Goal: Find specific page/section: Find specific page/section

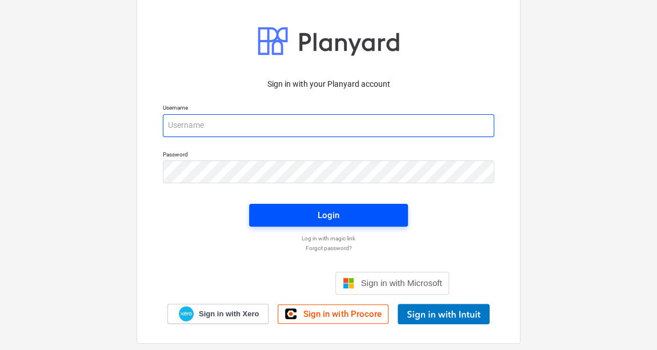
type input "[PERSON_NAME][EMAIL_ADDRESS][PERSON_NAME][DOMAIN_NAME]"
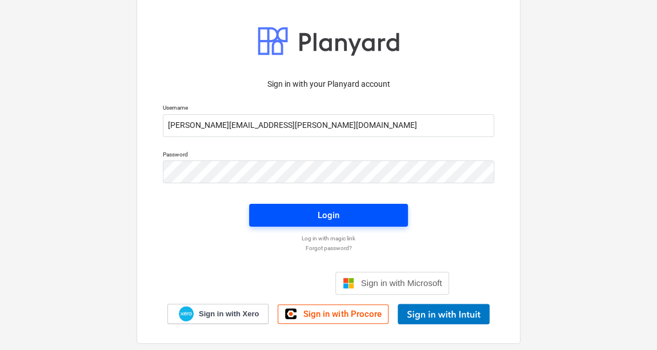
click at [322, 219] on div "Login" at bounding box center [329, 215] width 22 height 15
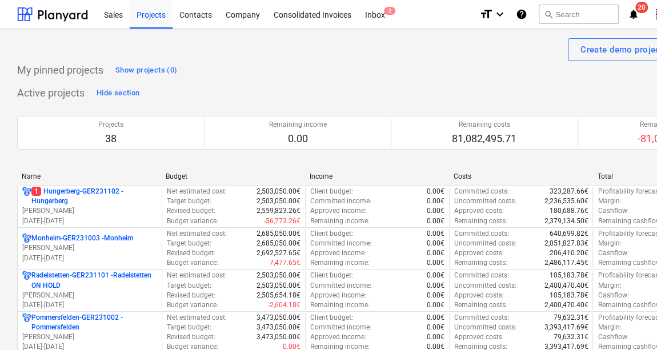
click at [35, 172] on div "Name" at bounding box center [89, 176] width 135 height 8
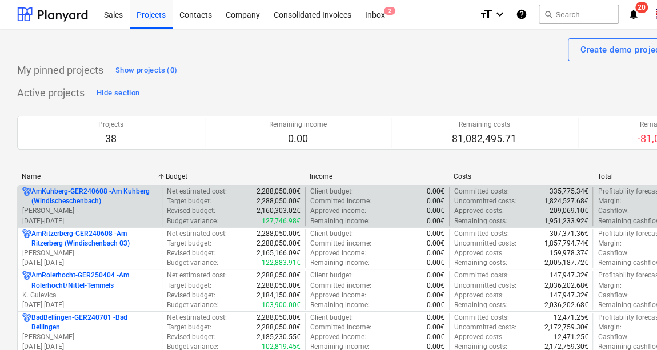
click at [102, 205] on p "AmKuhberg-GER240608 - Am Kuhberg (Windischeschenbach)" at bounding box center [94, 196] width 126 height 19
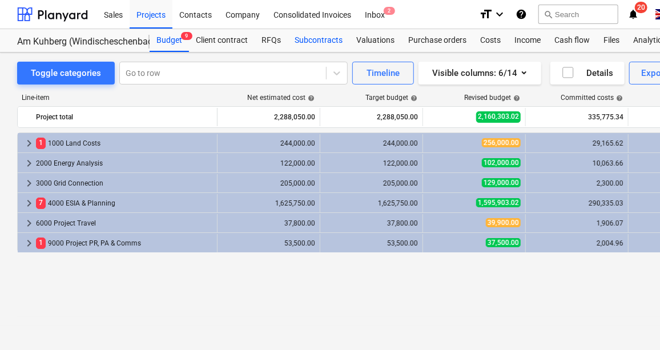
click at [330, 39] on div "Subcontracts" at bounding box center [319, 40] width 62 height 23
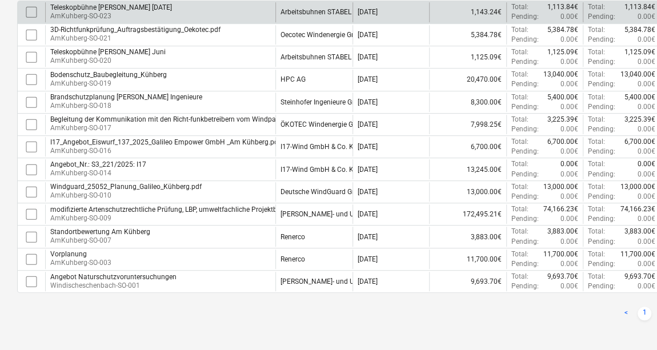
scroll to position [270, 0]
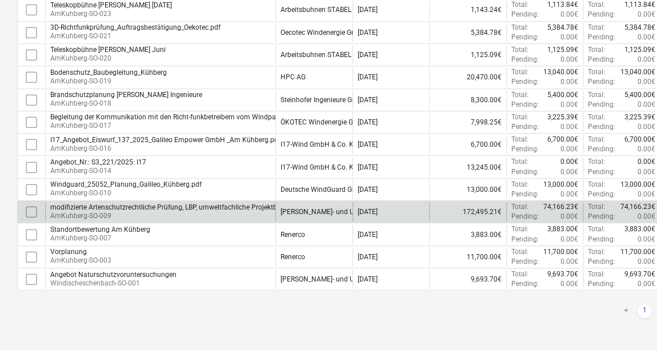
click at [128, 211] on p "AmKuhberg-SO-009" at bounding box center [177, 216] width 255 height 10
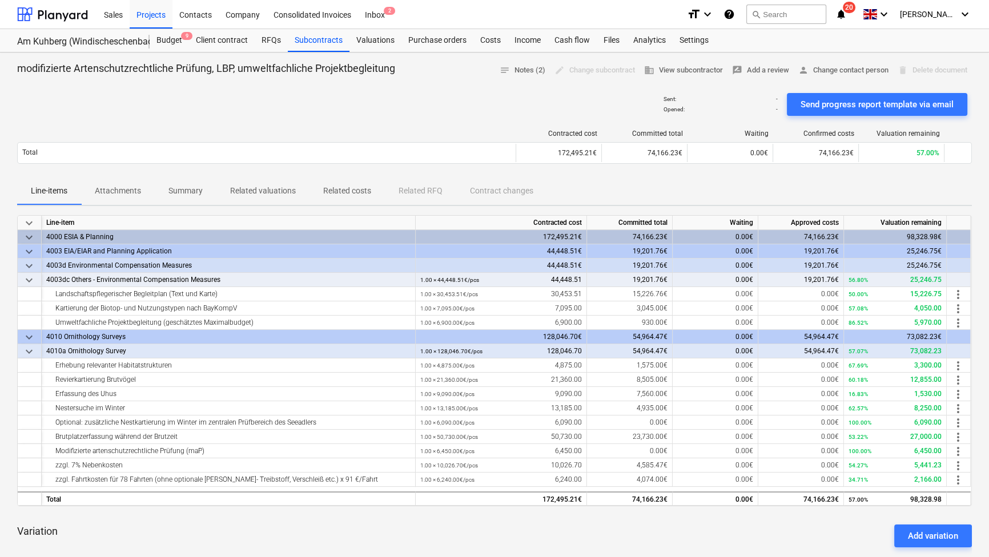
click at [660, 280] on div "56.80% 25,246.75" at bounding box center [895, 280] width 93 height 14
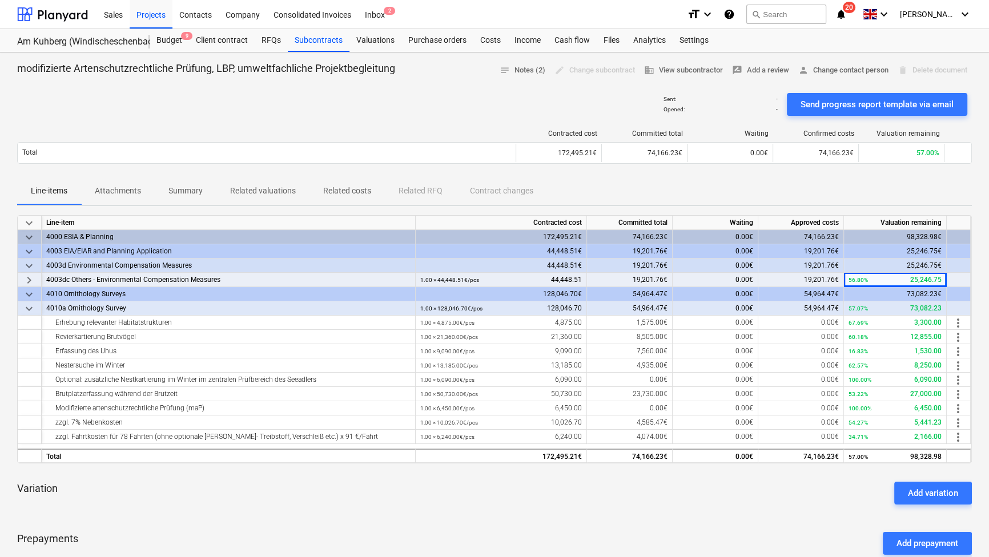
click at [660, 280] on div "56.80% 25,246.75" at bounding box center [895, 280] width 93 height 14
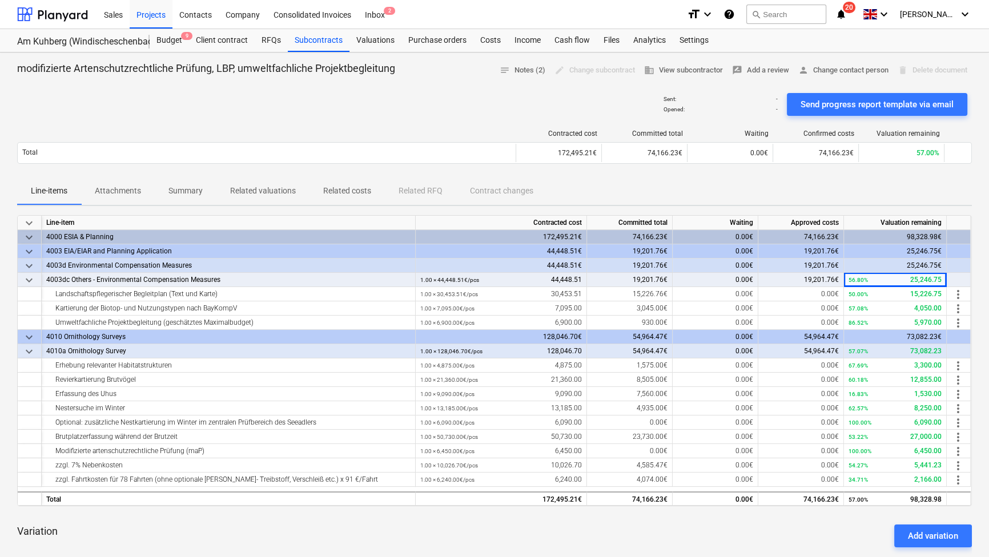
click at [29, 283] on span "keyboard_arrow_down" at bounding box center [29, 281] width 14 height 14
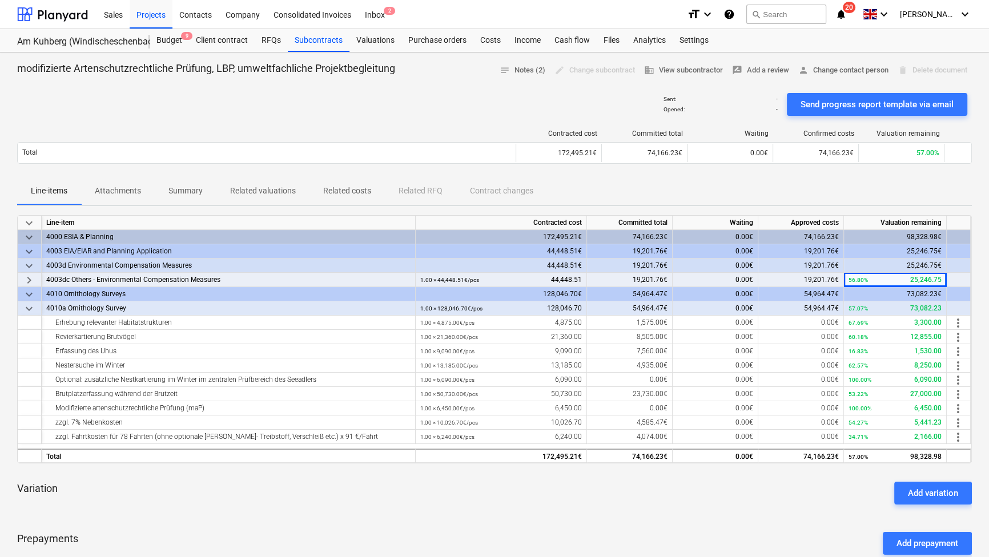
click at [29, 280] on span "keyboard_arrow_right" at bounding box center [29, 281] width 14 height 14
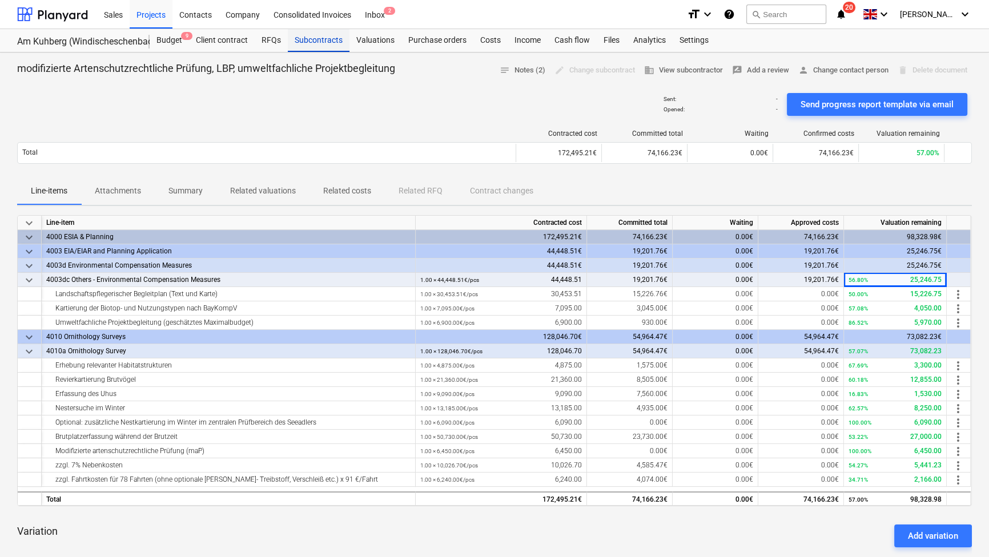
click at [314, 40] on div "Subcontracts" at bounding box center [319, 40] width 62 height 23
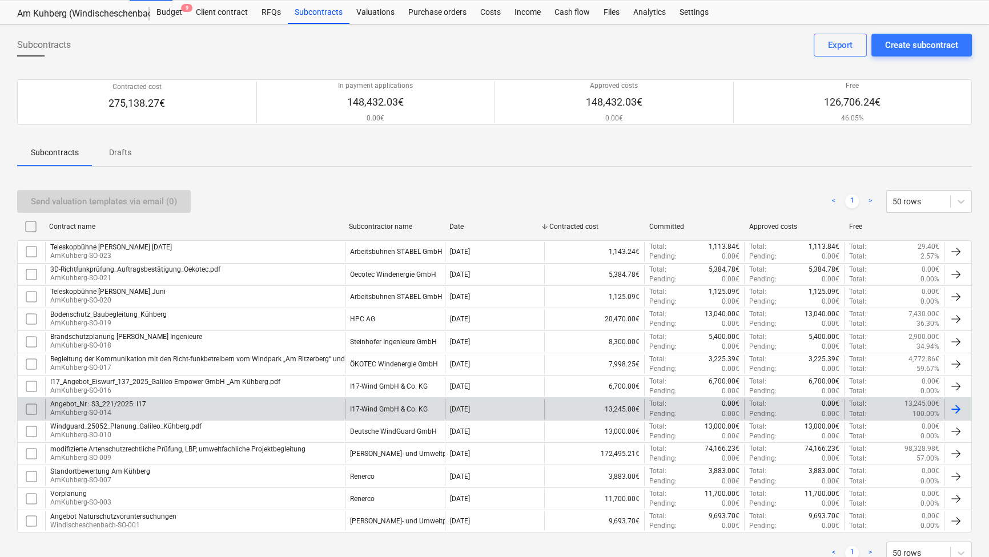
scroll to position [66, 0]
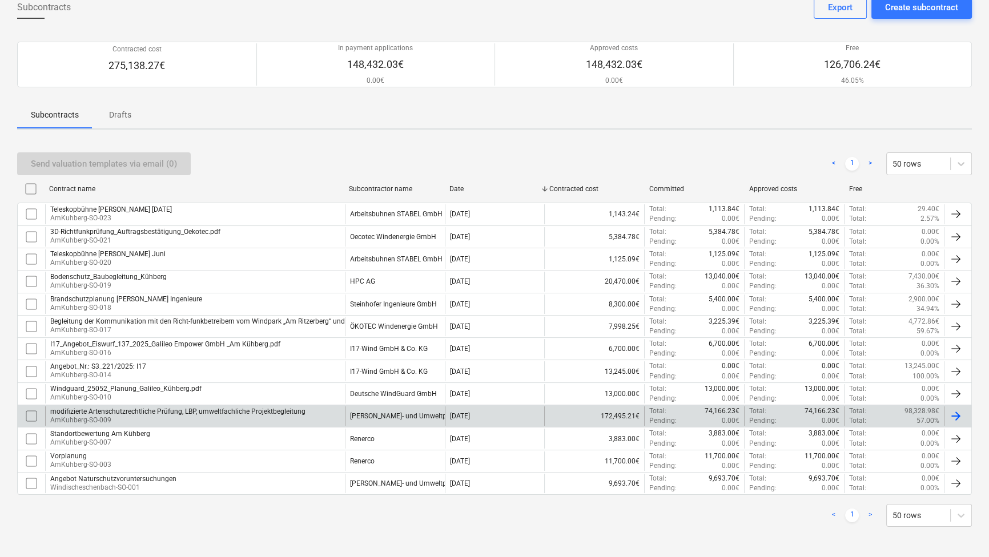
click at [102, 350] on div "modifizierte Artenschutzrechtliche Prüfung, LBP, umweltfachliche Projektbegleit…" at bounding box center [177, 412] width 255 height 8
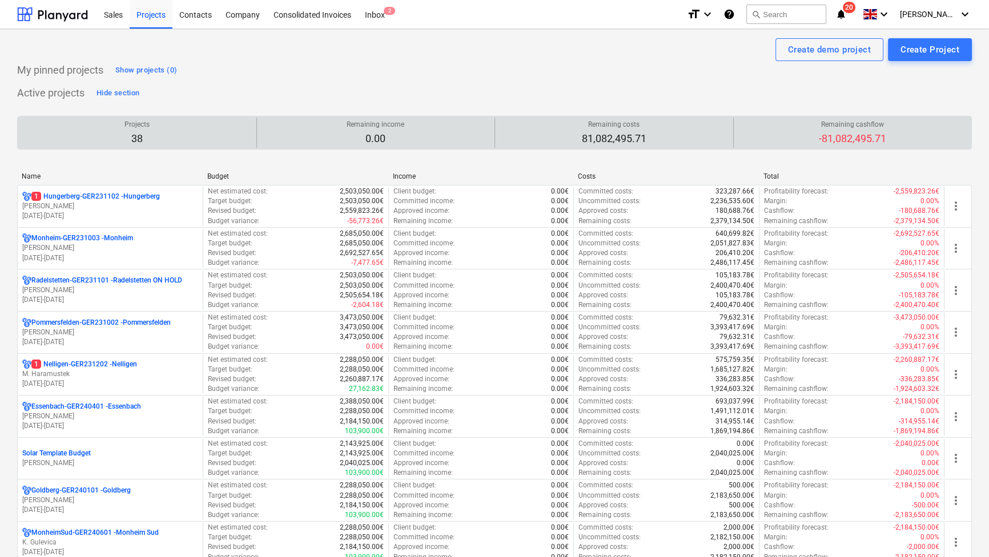
drag, startPoint x: 34, startPoint y: 178, endPoint x: 43, endPoint y: 122, distance: 56.1
click at [34, 178] on div "Name" at bounding box center [110, 176] width 176 height 8
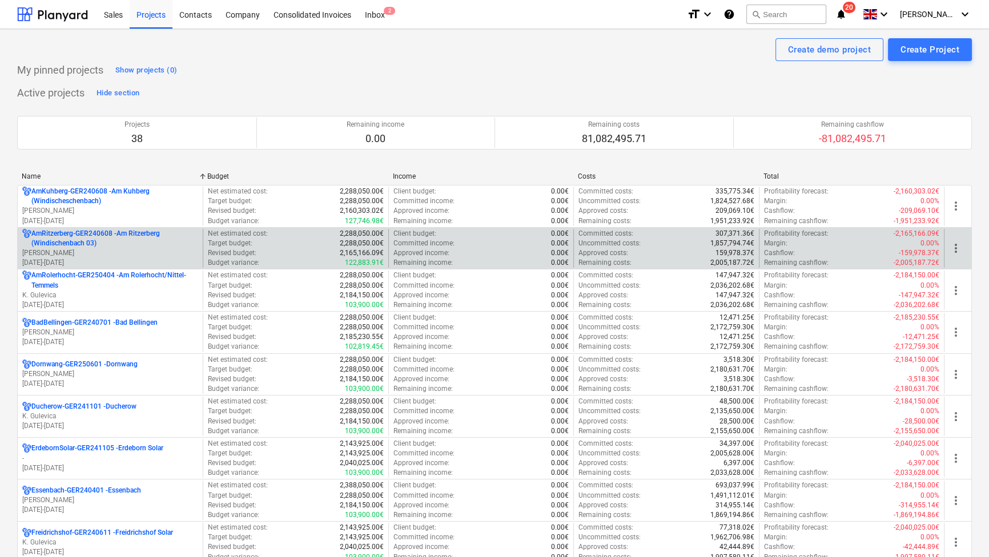
click at [144, 246] on p "AmRitzerberg-GER240608 - Am Ritzerberg ([GEOGRAPHIC_DATA] 03)" at bounding box center [114, 238] width 167 height 19
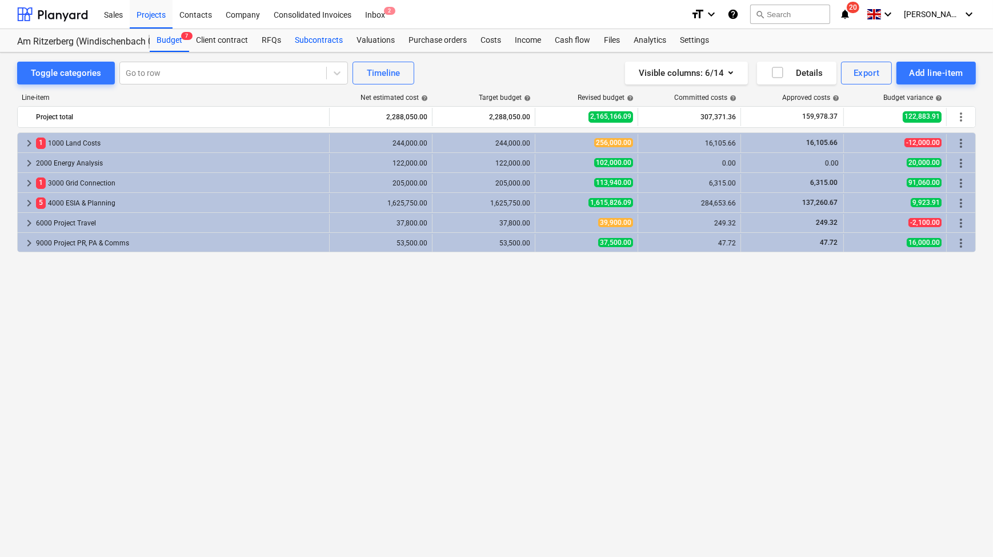
click at [317, 41] on div "Subcontracts" at bounding box center [319, 40] width 62 height 23
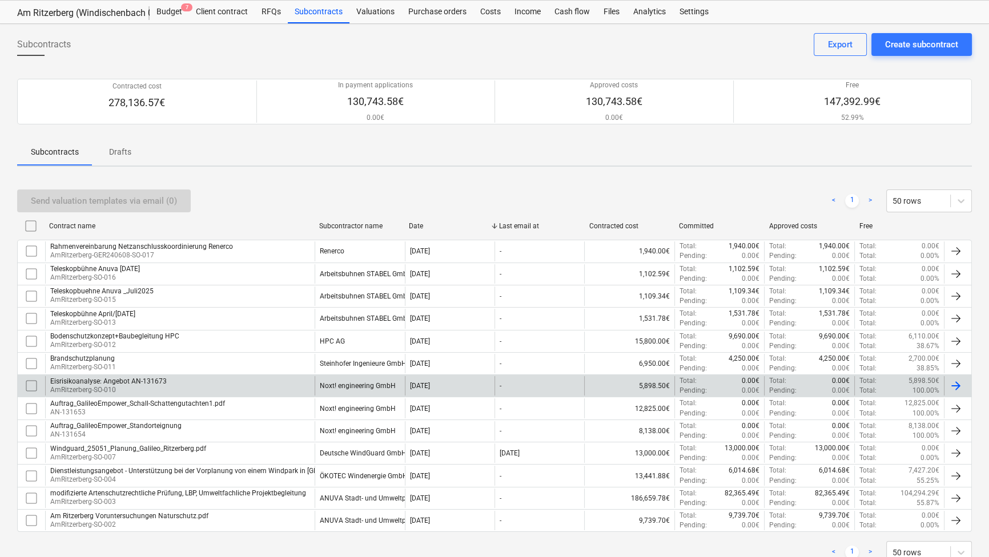
scroll to position [66, 0]
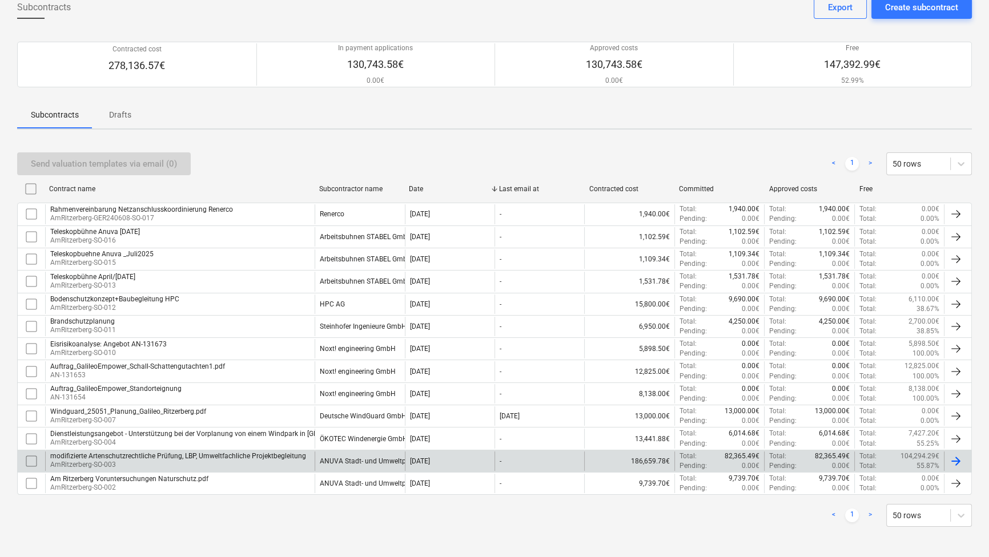
click at [178, 455] on div "modifizierte Artenschutzrechtliche Prüfung, LBP, Umweltfachliche Projektbegleit…" at bounding box center [178, 456] width 256 height 8
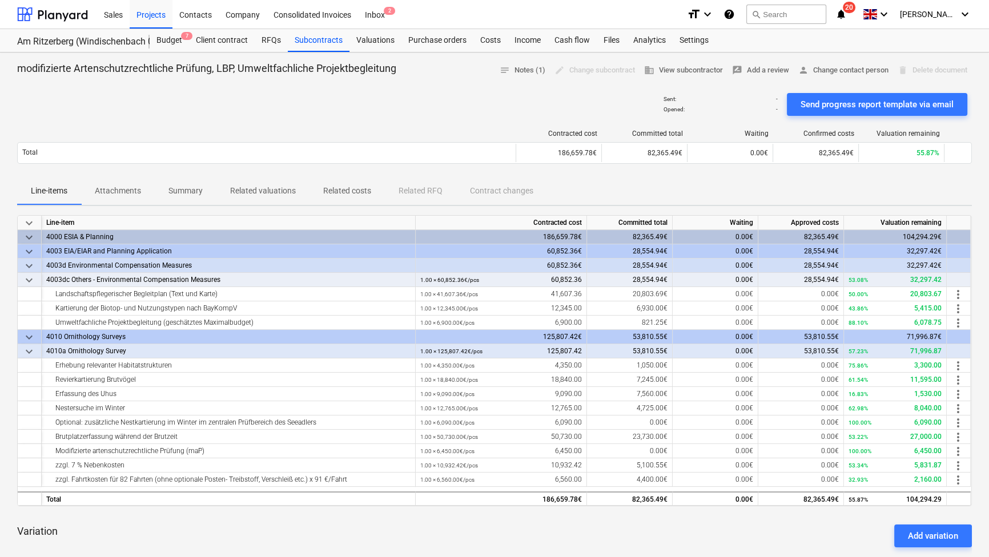
click at [811, 526] on div "Variation Add variation" at bounding box center [494, 536] width 955 height 41
